Goal: Task Accomplishment & Management: Use online tool/utility

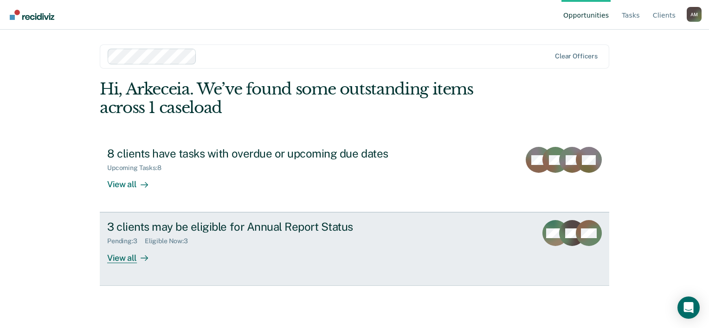
click at [189, 234] on div "3 clients may be eligible for Annual Report Status" at bounding box center [270, 226] width 326 height 13
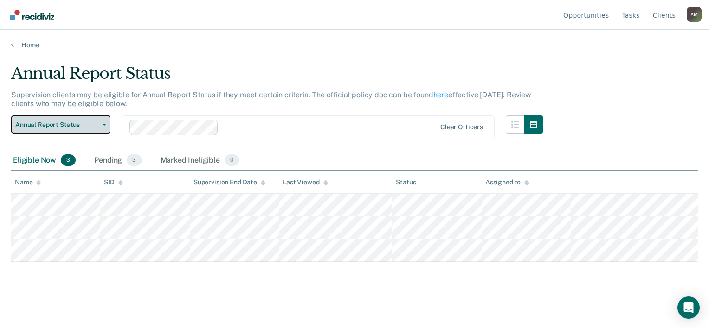
click at [83, 129] on span "Annual Report Status" at bounding box center [56, 125] width 83 height 8
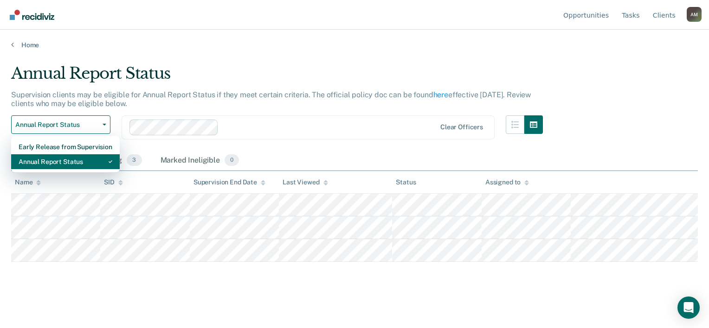
click at [90, 169] on div "Annual Report Status" at bounding box center [66, 161] width 94 height 15
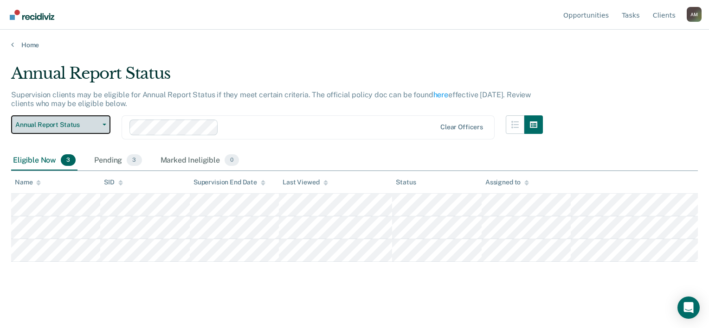
click at [79, 129] on span "Annual Report Status" at bounding box center [56, 125] width 83 height 8
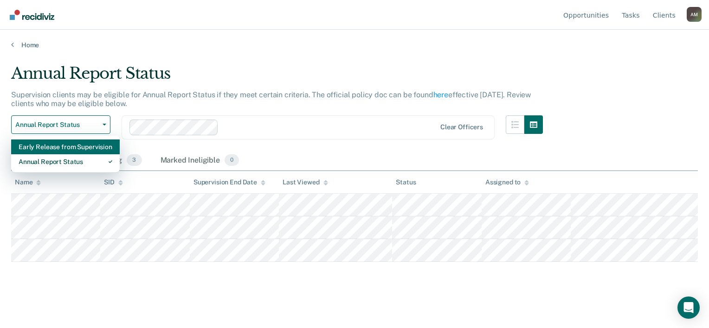
click at [83, 154] on div "Early Release from Supervision" at bounding box center [66, 147] width 94 height 15
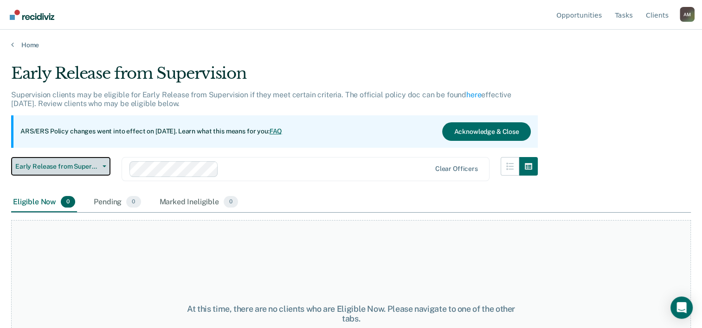
click at [70, 171] on span "Early Release from Supervision" at bounding box center [56, 167] width 83 height 8
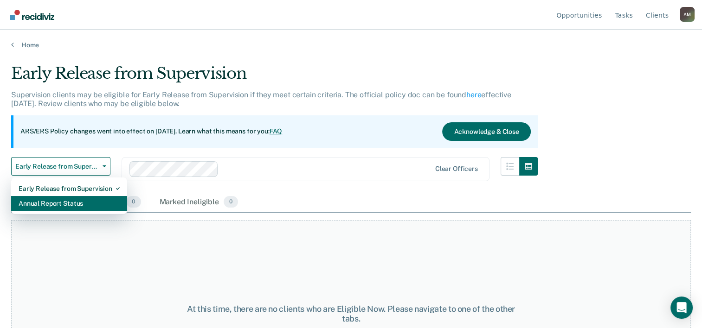
click at [82, 211] on div "Annual Report Status" at bounding box center [69, 203] width 101 height 15
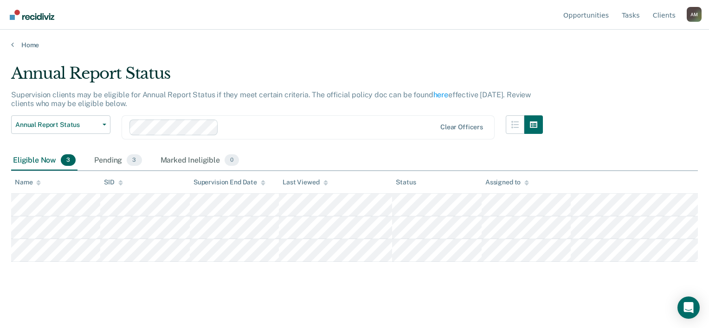
click at [133, 39] on div "Home" at bounding box center [354, 39] width 709 height 19
click at [588, 307] on main "Annual Report Status Supervision clients may be eligible for Annual Report Stat…" at bounding box center [354, 187] width 709 height 276
